Goal: Task Accomplishment & Management: Use online tool/utility

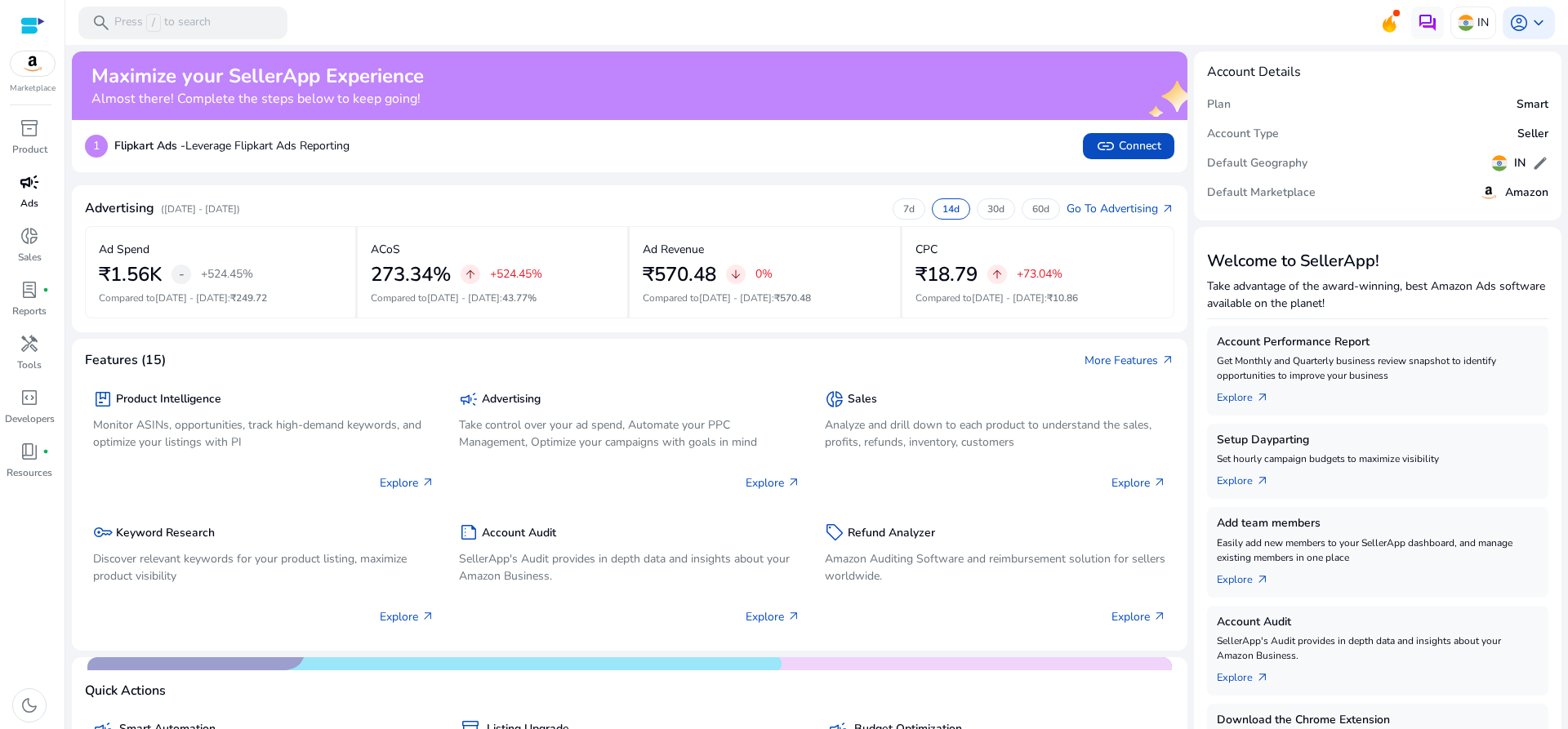
click at [22, 192] on span "campaign" at bounding box center [30, 182] width 20 height 20
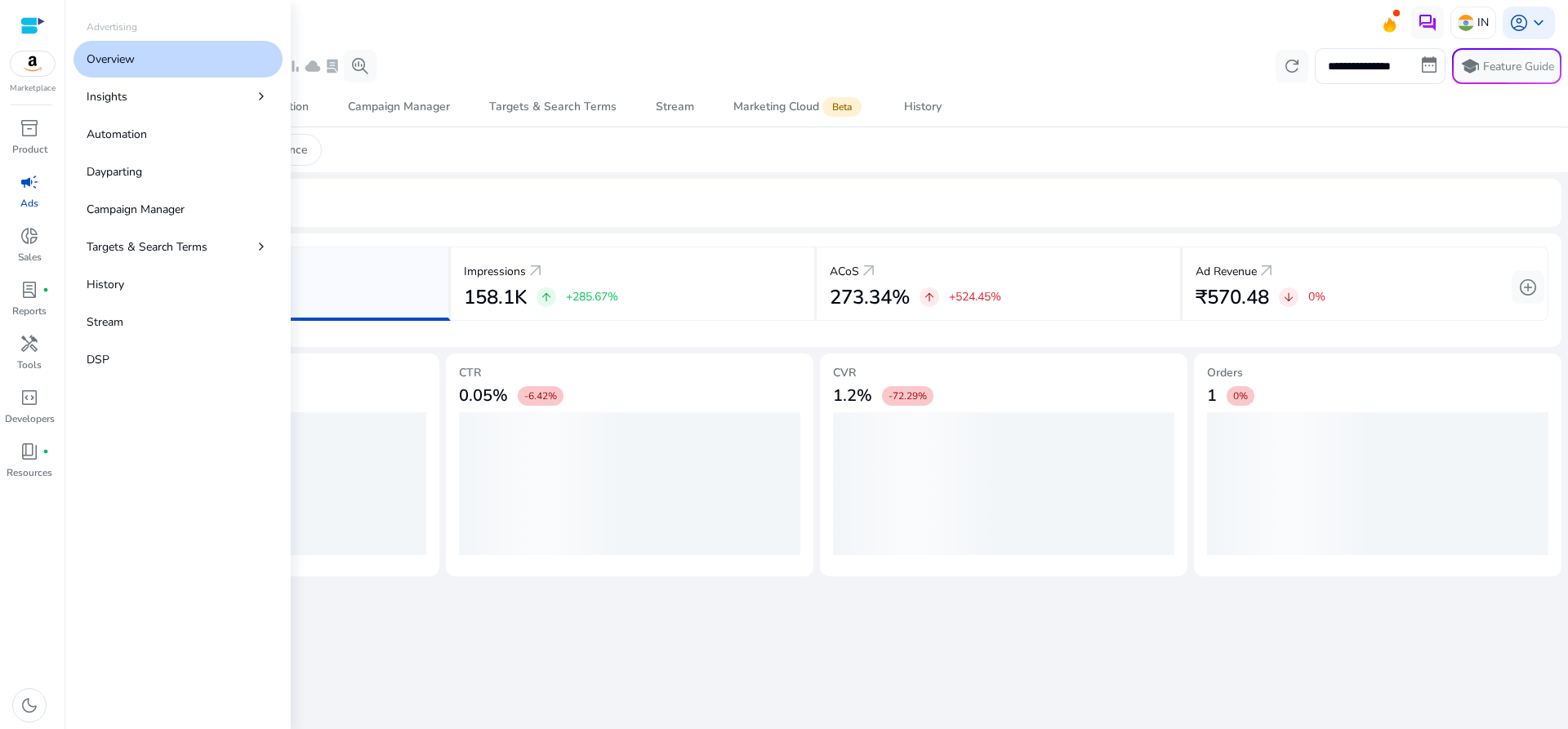
click at [132, 56] on p "Overview" at bounding box center [110, 58] width 48 height 17
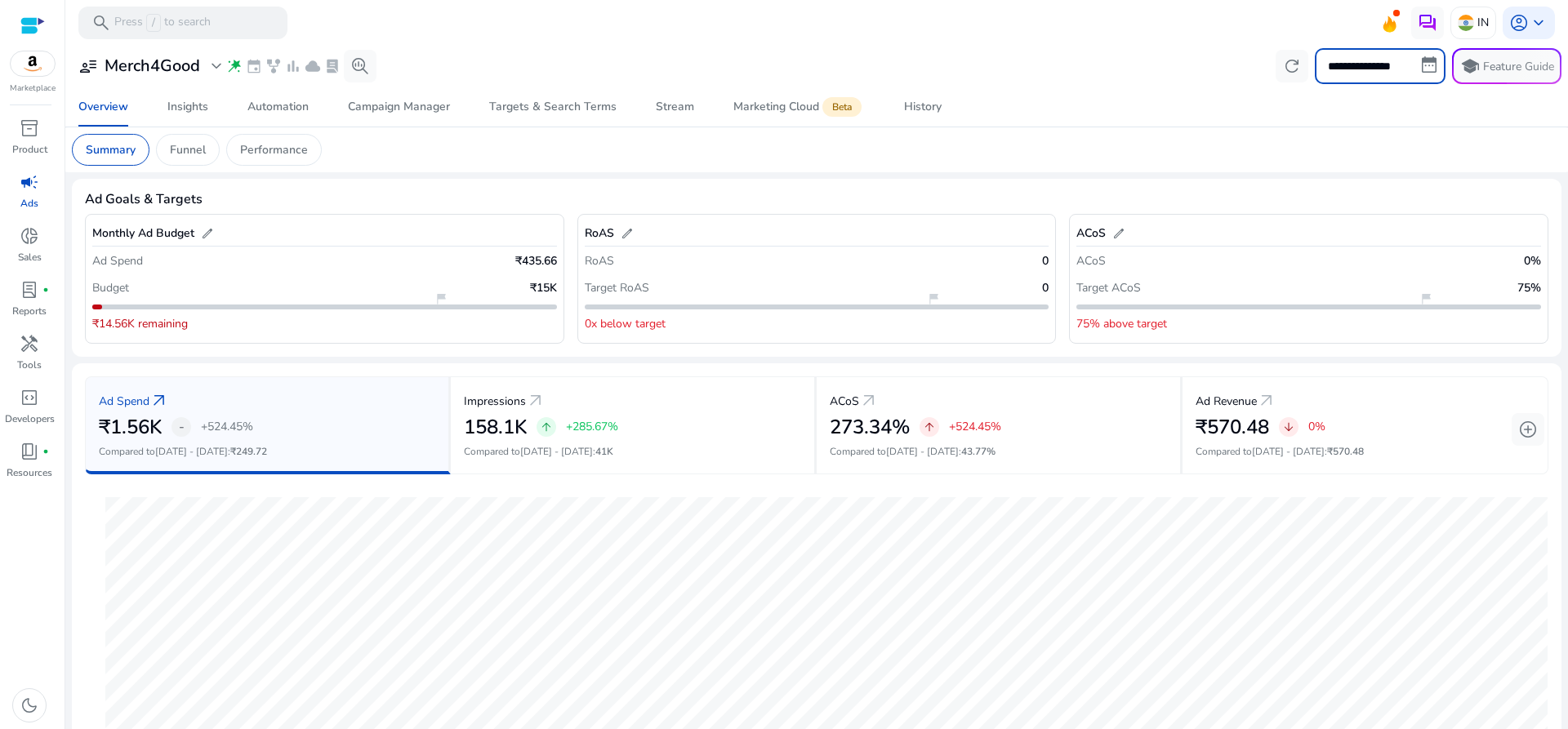
click at [1370, 68] on input "**********" at bounding box center [1380, 66] width 131 height 36
select select "*"
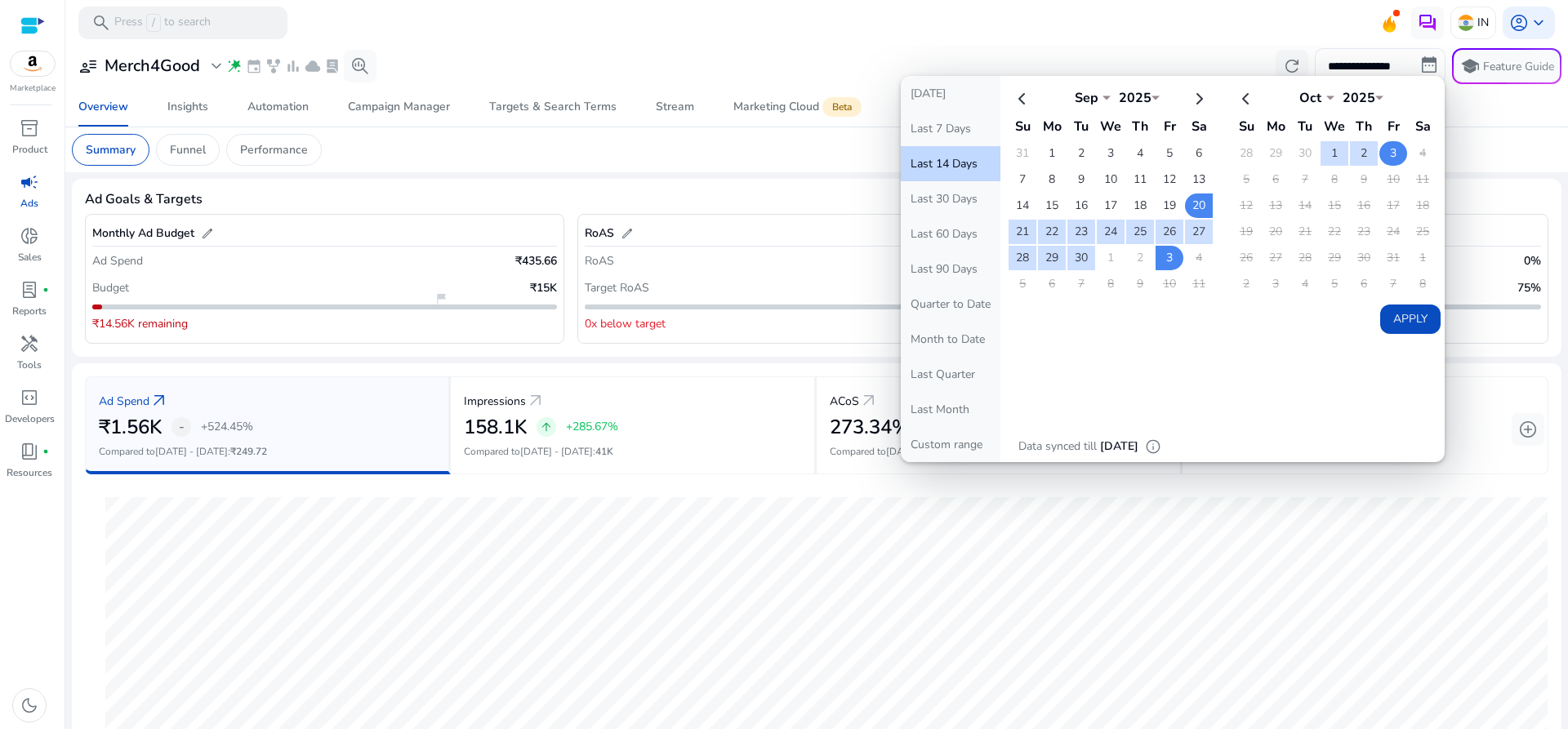
click at [1379, 143] on td "3" at bounding box center [1393, 153] width 28 height 24
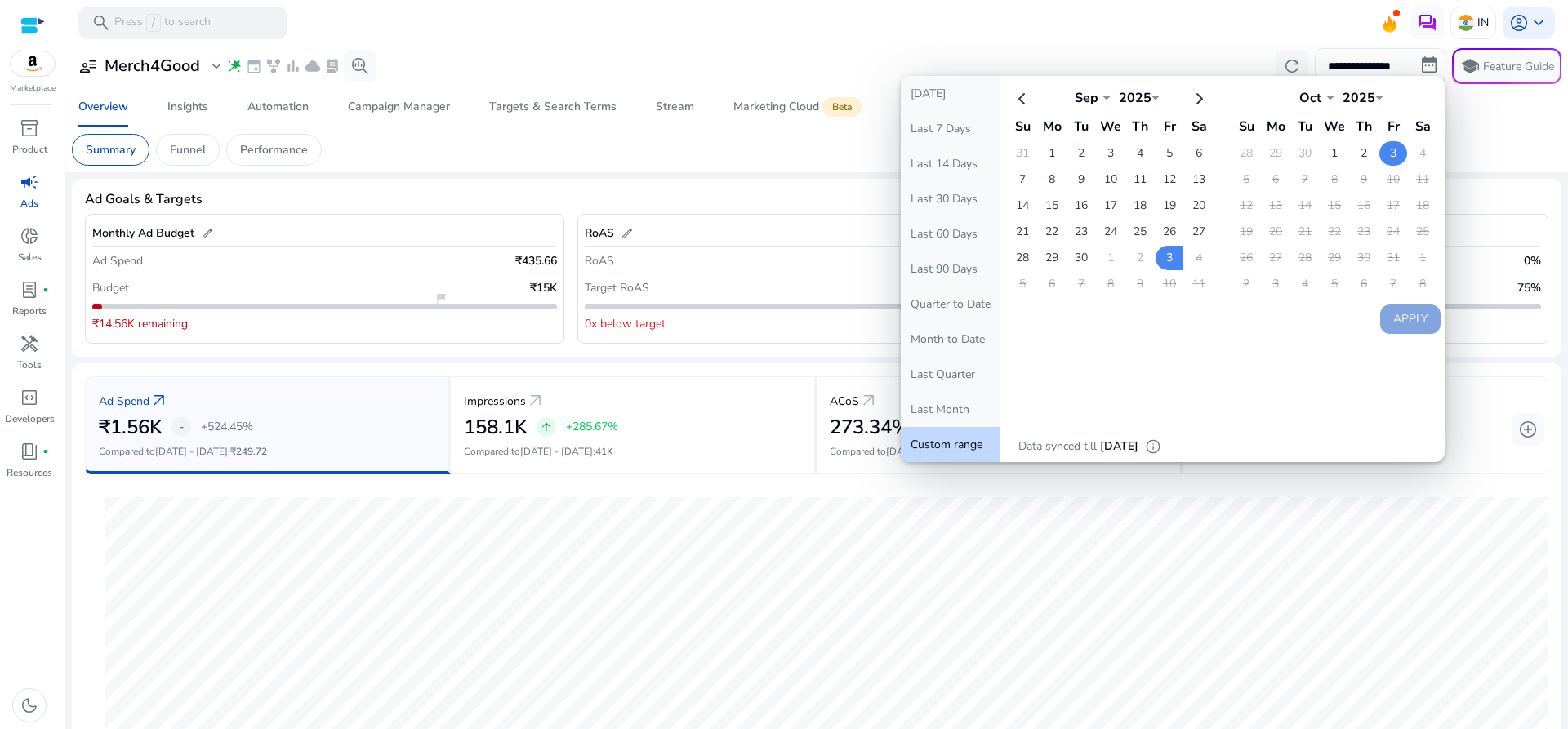
click at [1379, 156] on td "3" at bounding box center [1393, 153] width 28 height 24
click at [1185, 95] on th at bounding box center [1199, 98] width 28 height 27
select select "*"
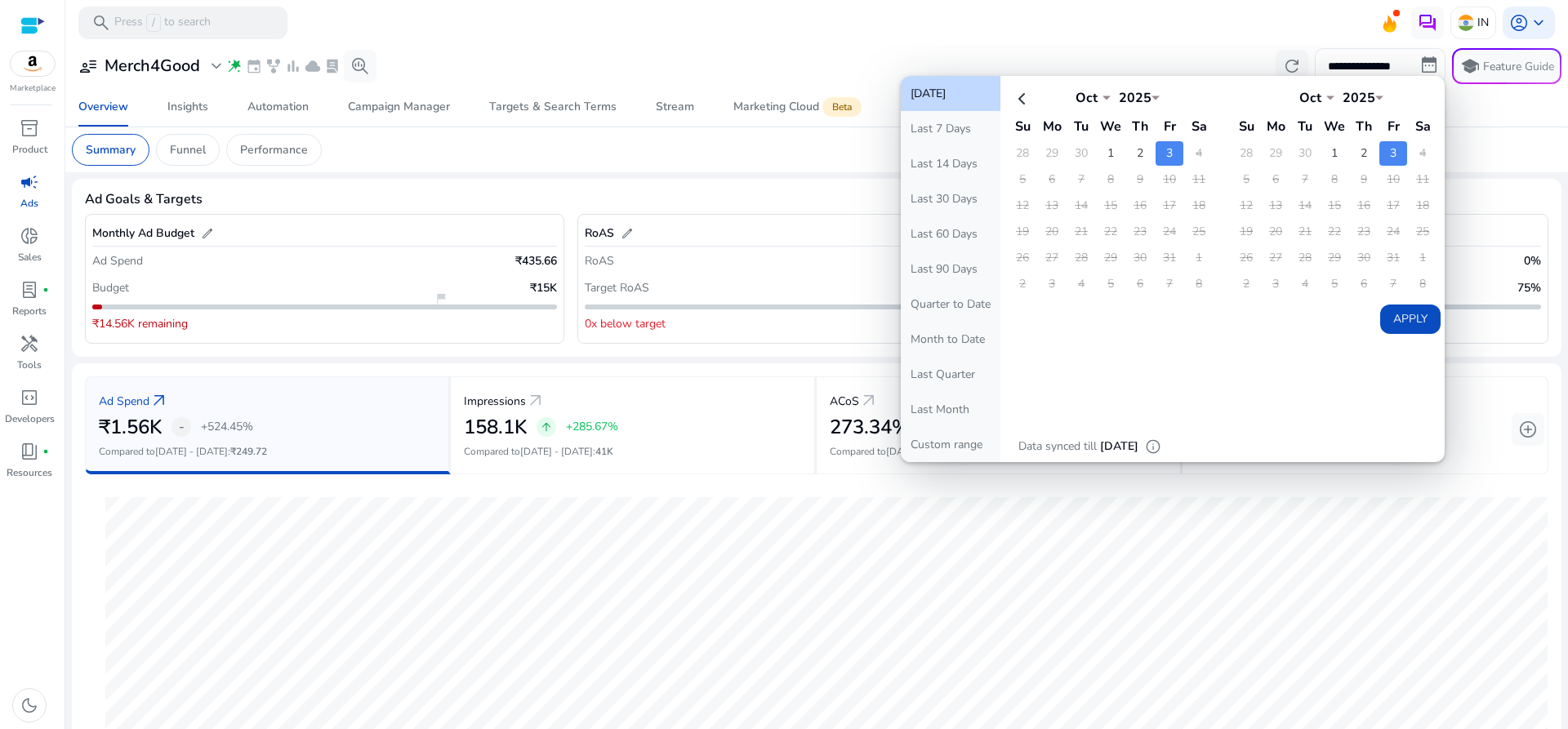
click at [1160, 154] on td "3" at bounding box center [1169, 153] width 28 height 24
click at [1126, 156] on td "2" at bounding box center [1140, 153] width 28 height 24
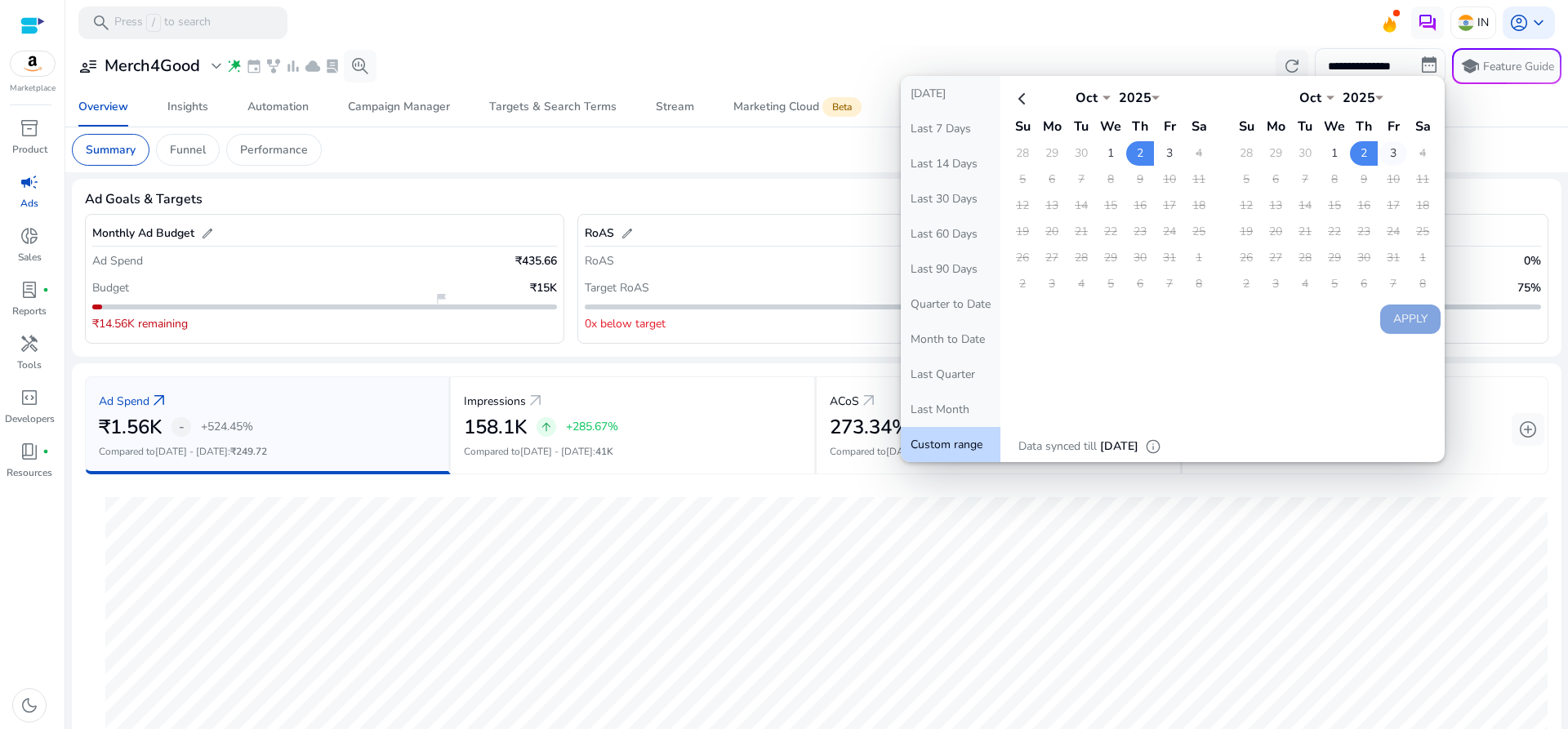
click at [1379, 150] on td "3" at bounding box center [1393, 153] width 28 height 24
click at [1097, 153] on td "1" at bounding box center [1110, 153] width 28 height 24
click at [1126, 147] on td "2" at bounding box center [1140, 153] width 28 height 24
click at [1379, 154] on td "3" at bounding box center [1393, 153] width 28 height 24
click at [1126, 157] on td "2" at bounding box center [1140, 153] width 28 height 24
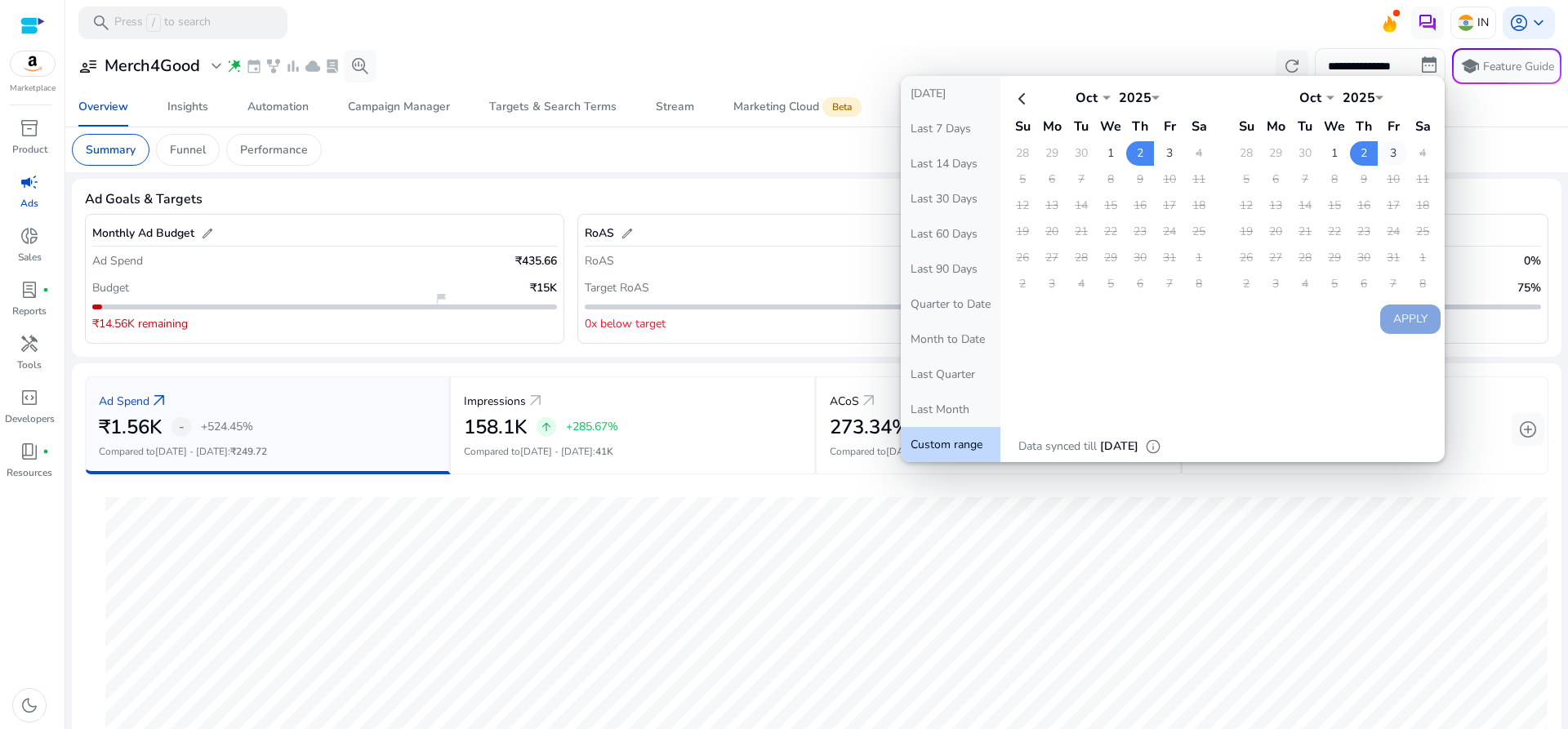
click at [1379, 161] on td "3" at bounding box center [1393, 153] width 28 height 24
click at [1399, 329] on button "Apply" at bounding box center [1410, 319] width 60 height 30
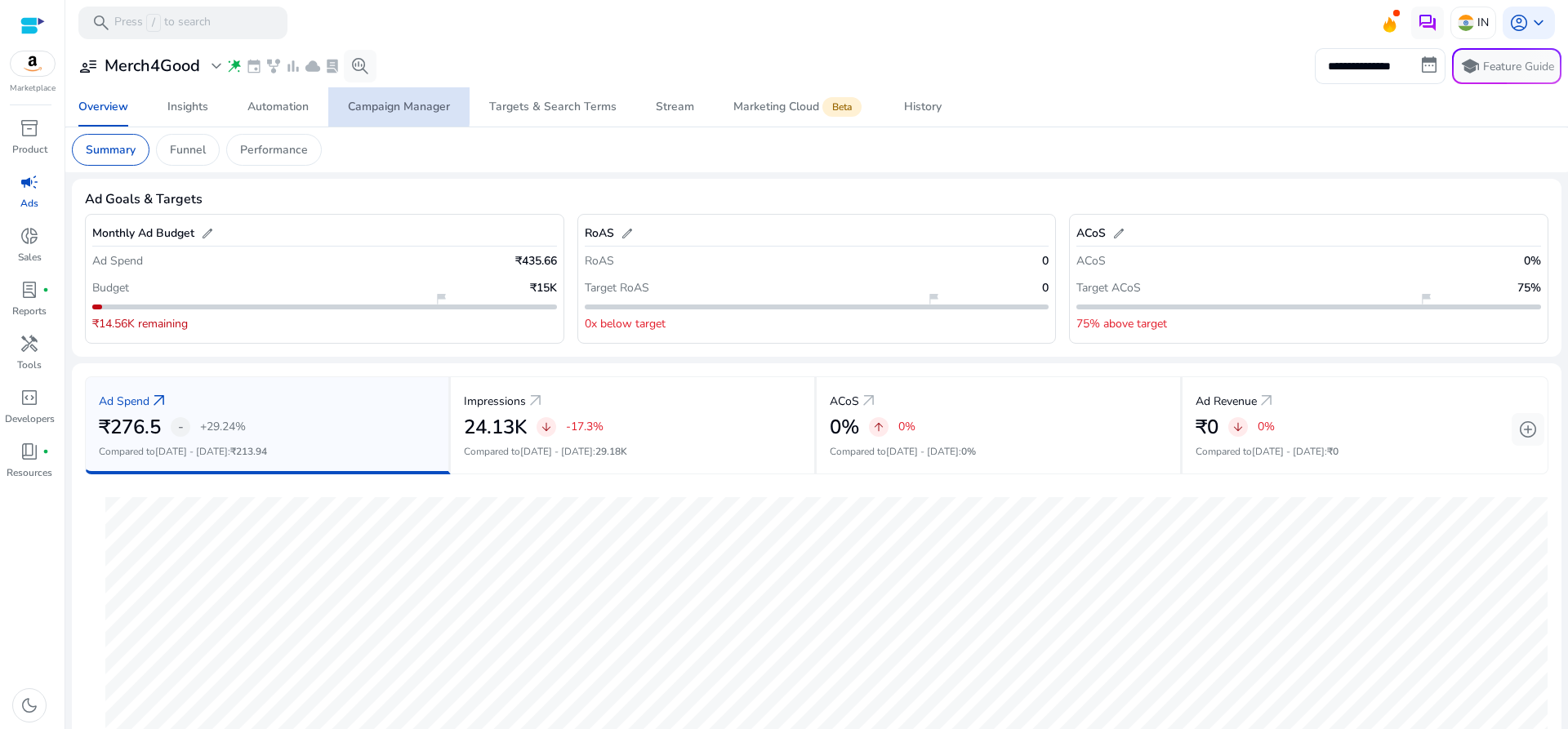
click at [369, 105] on div "Campaign Manager" at bounding box center [399, 107] width 102 height 12
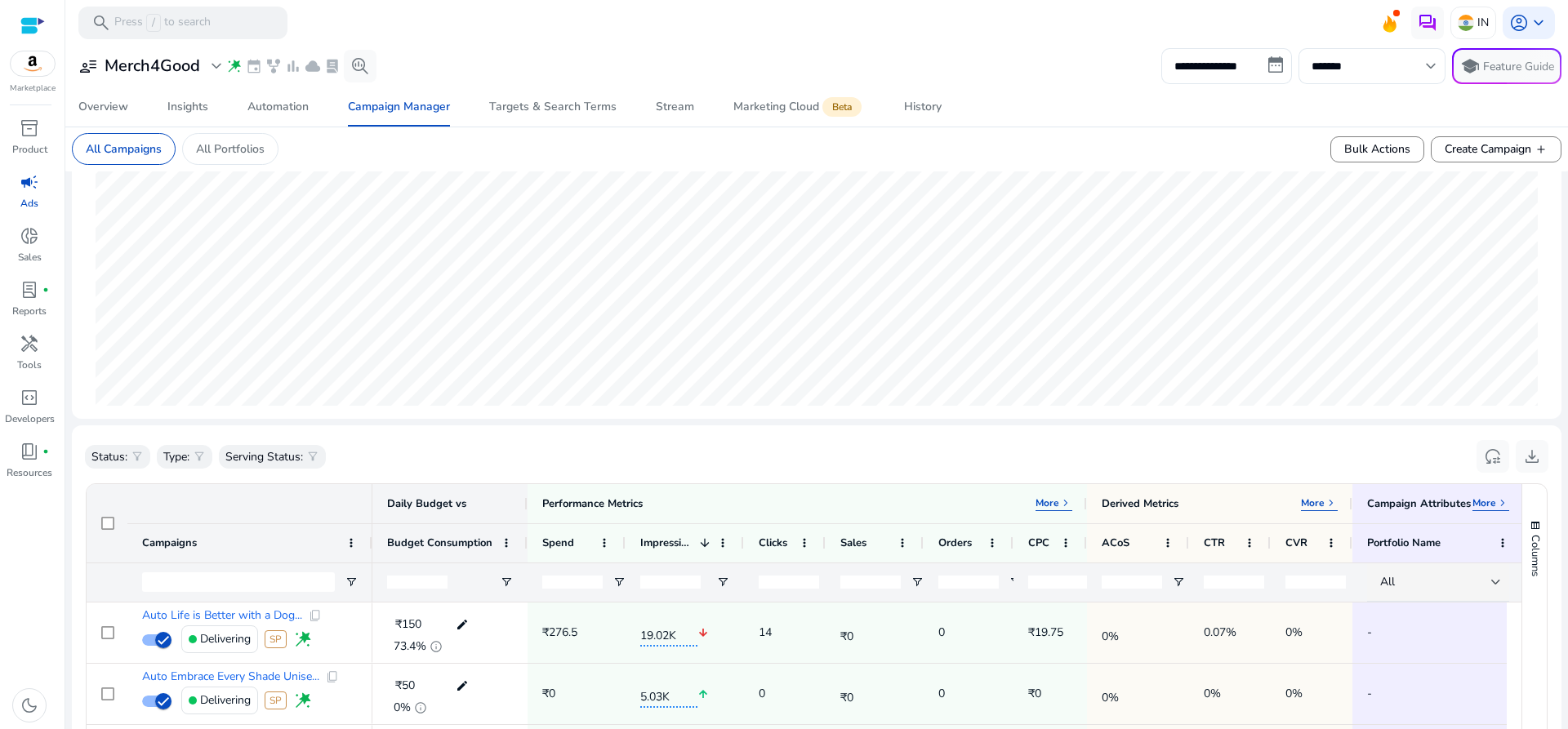
scroll to position [196, 0]
